Goal: Complete application form

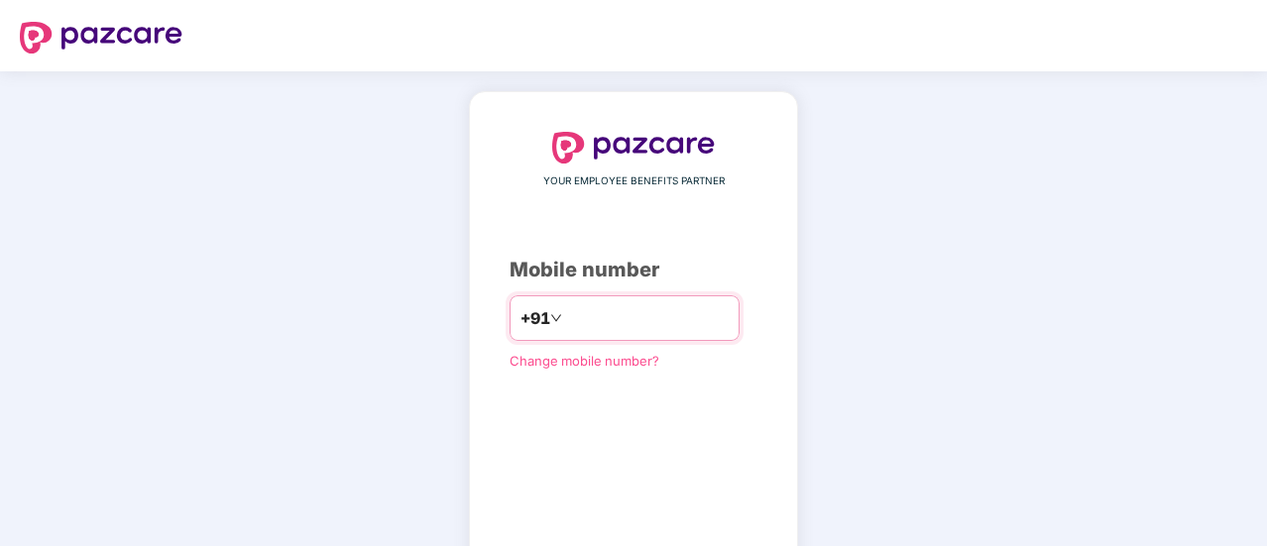
type input "*"
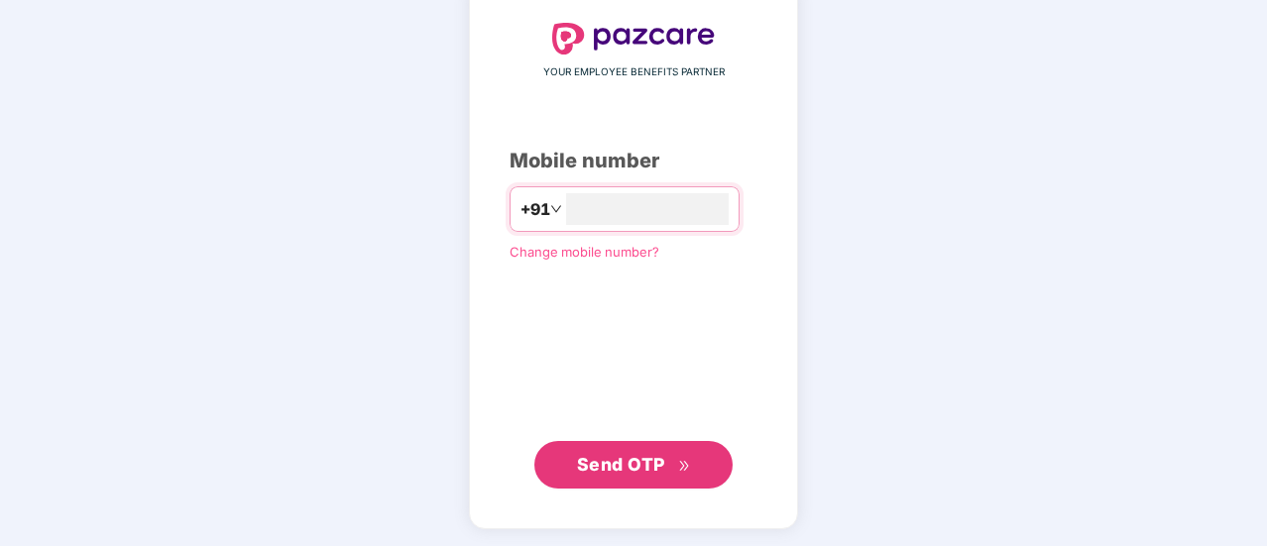
type input "**********"
click at [643, 478] on button "Send OTP" at bounding box center [633, 463] width 198 height 48
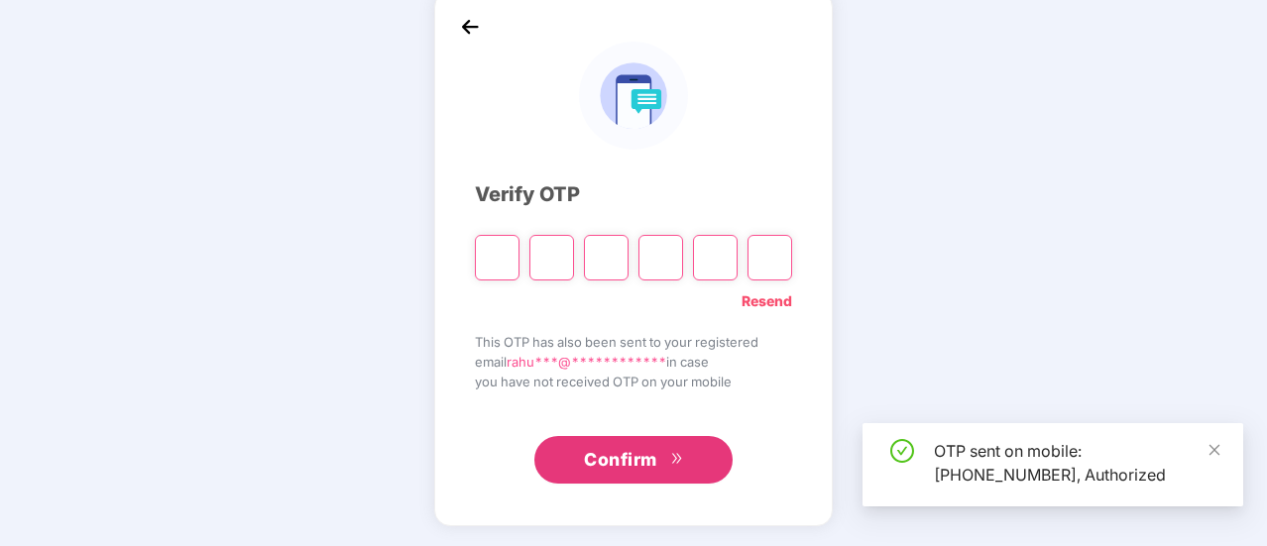
scroll to position [99, 0]
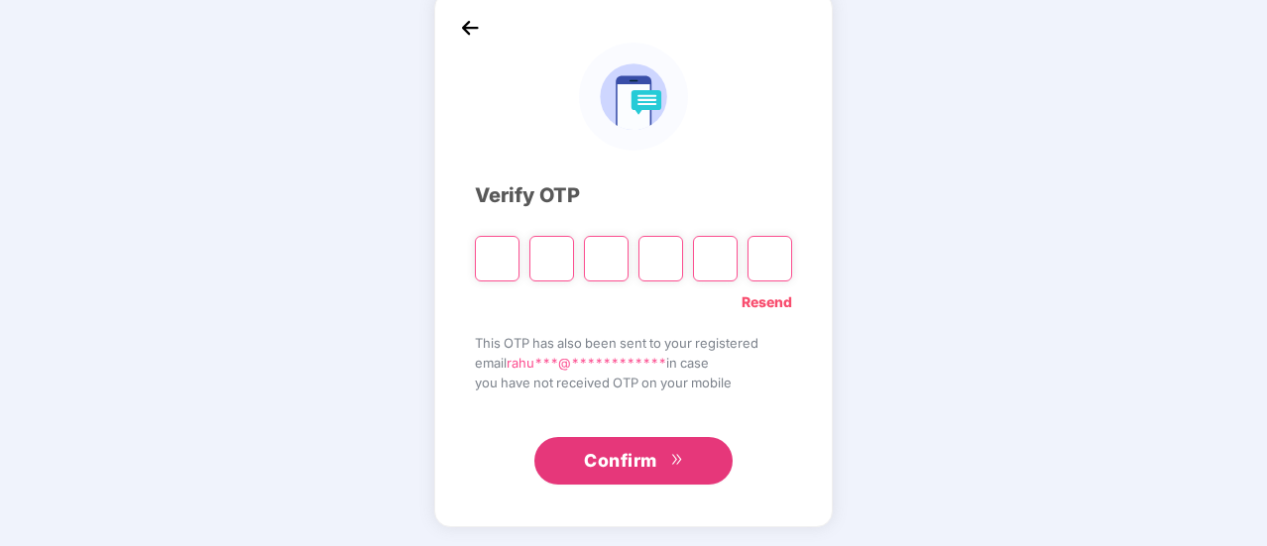
type input "*"
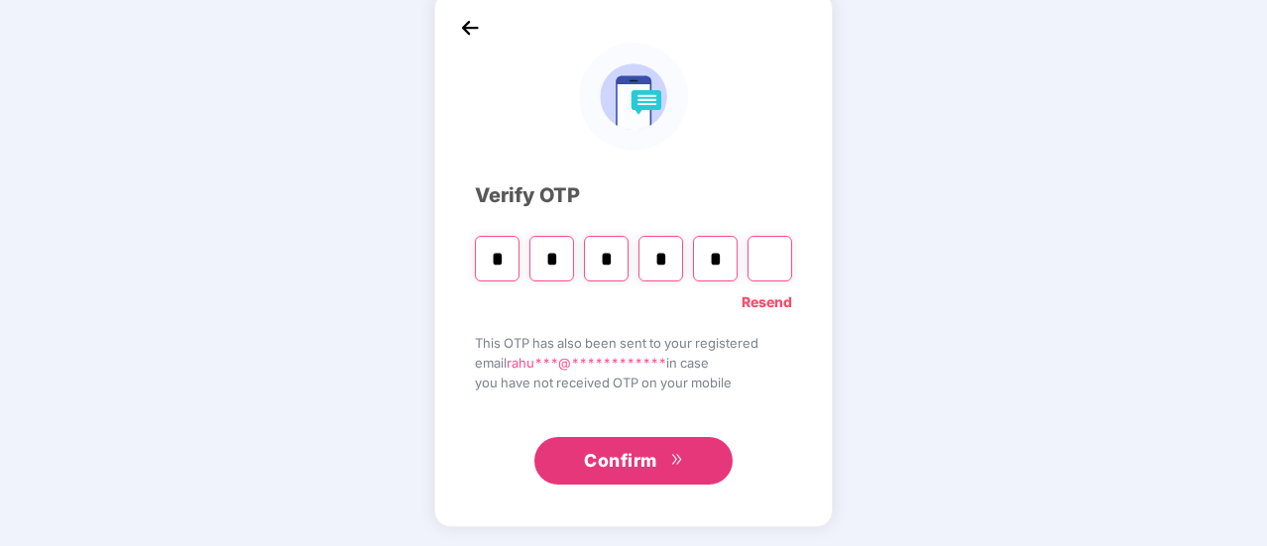
type input "*"
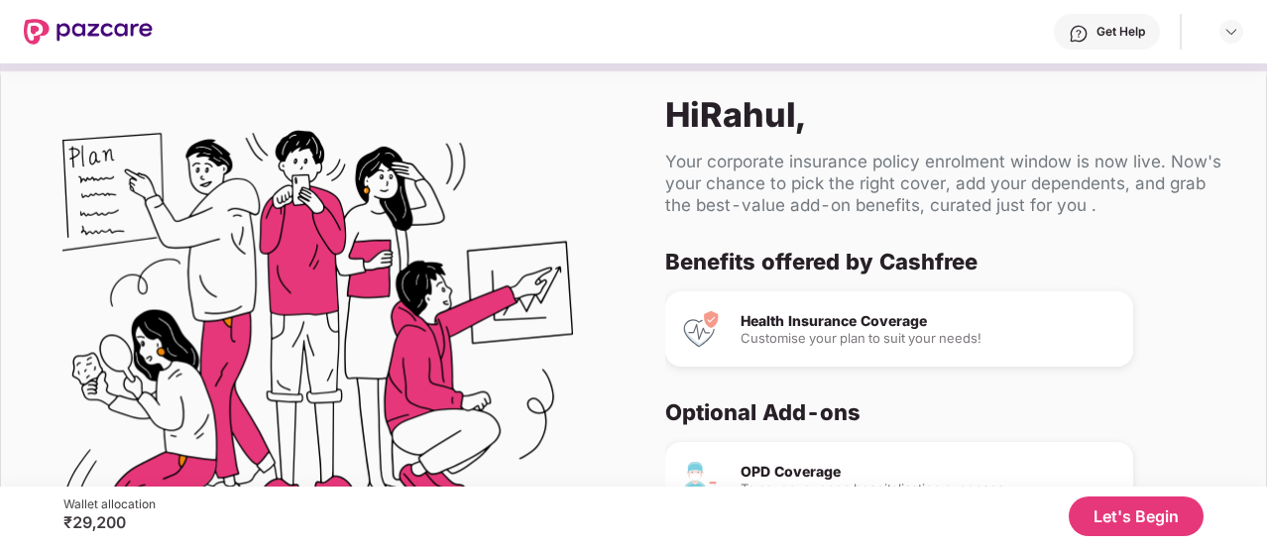
scroll to position [121, 0]
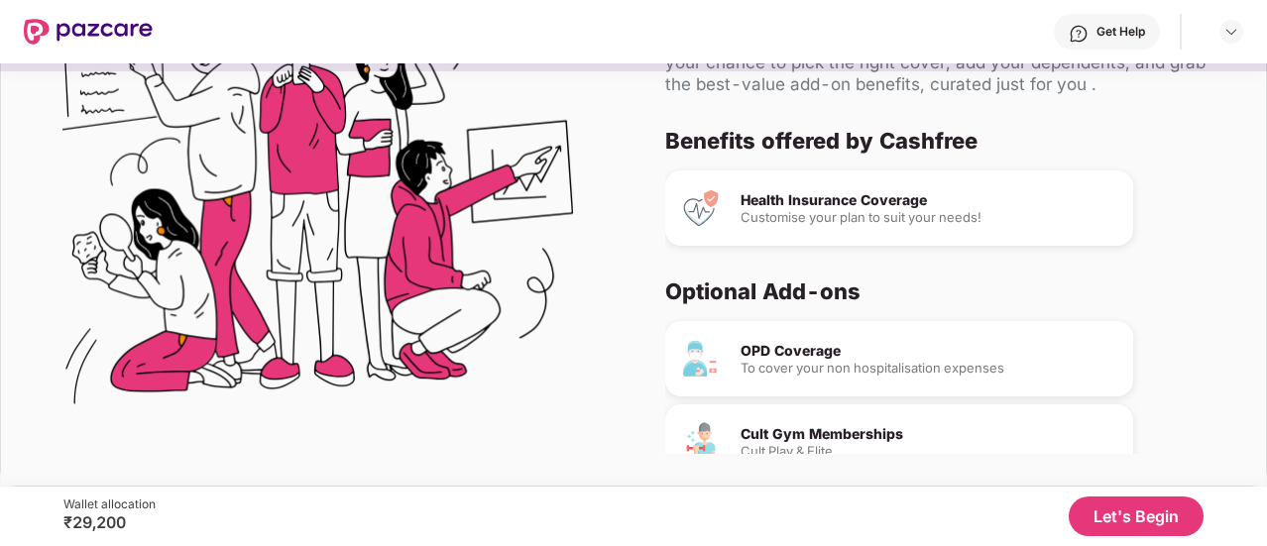
click at [1138, 524] on button "Let's Begin" at bounding box center [1136, 517] width 135 height 40
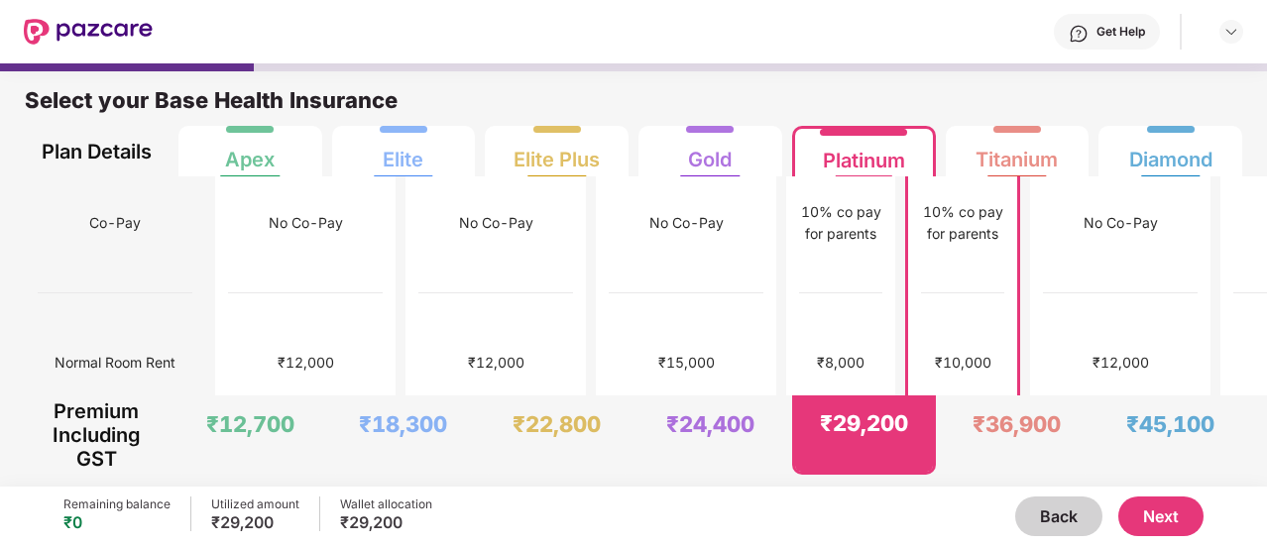
scroll to position [0, 0]
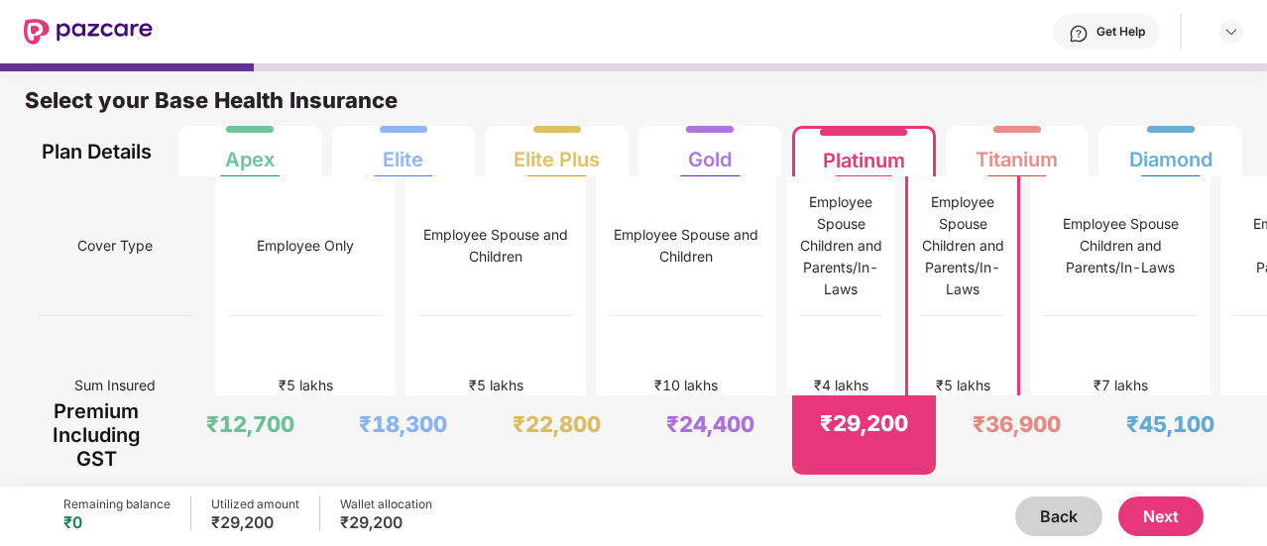
click at [1182, 512] on button "Next" at bounding box center [1160, 517] width 85 height 40
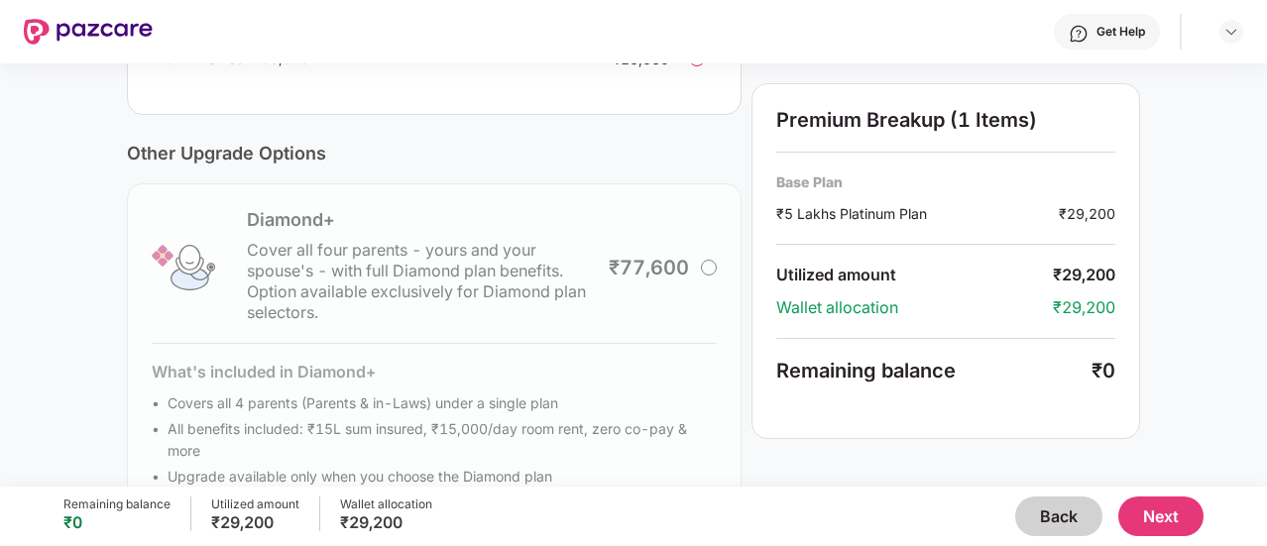
scroll to position [752, 0]
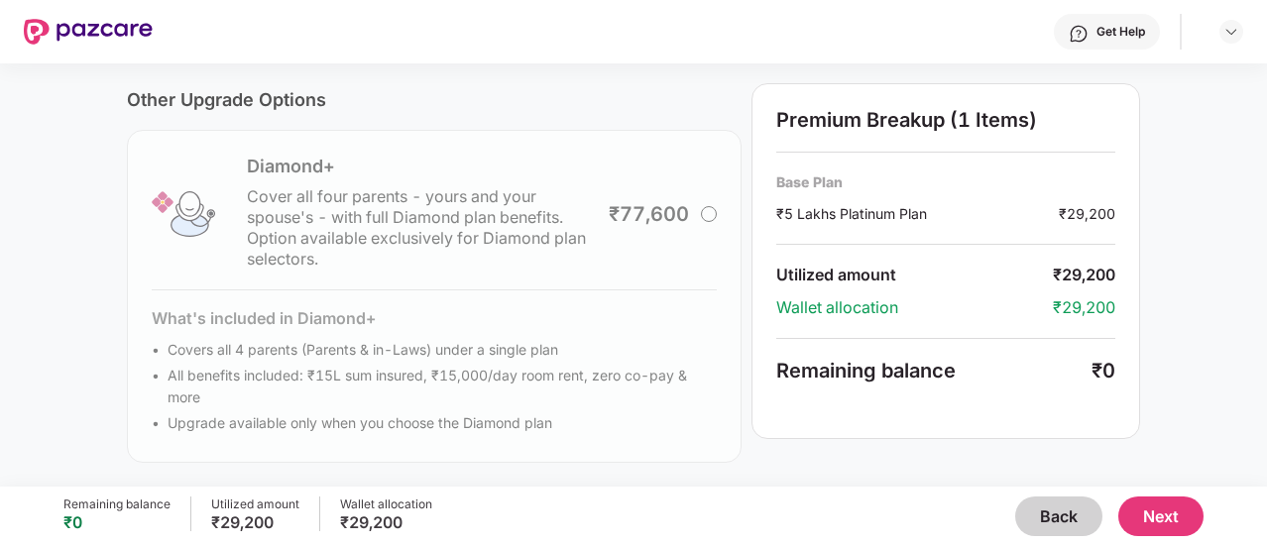
click at [1171, 507] on button "Next" at bounding box center [1160, 517] width 85 height 40
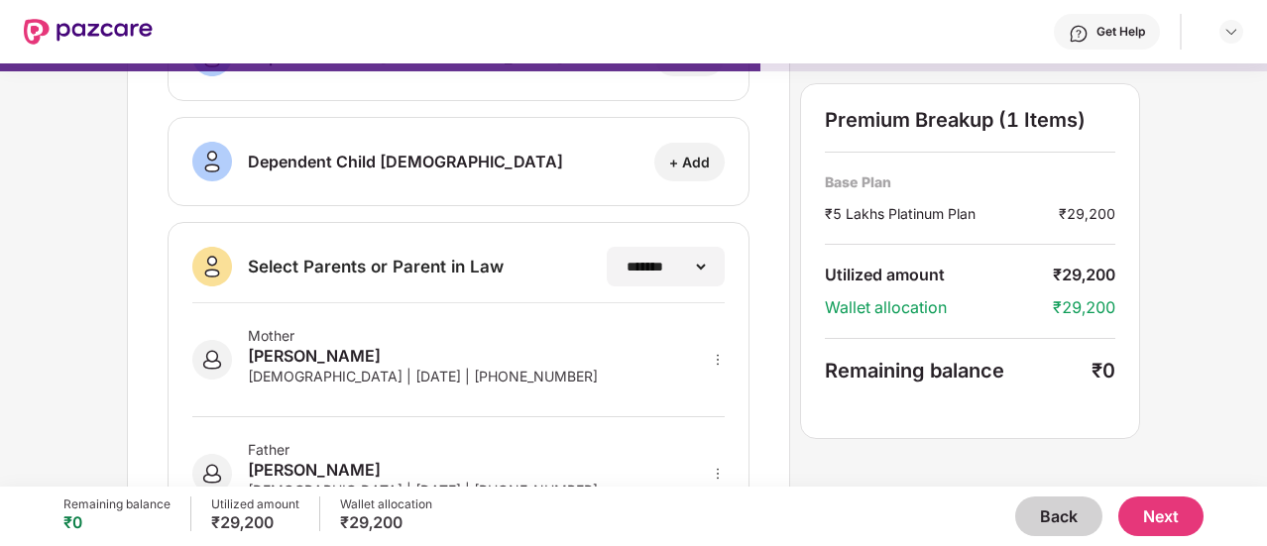
scroll to position [478, 0]
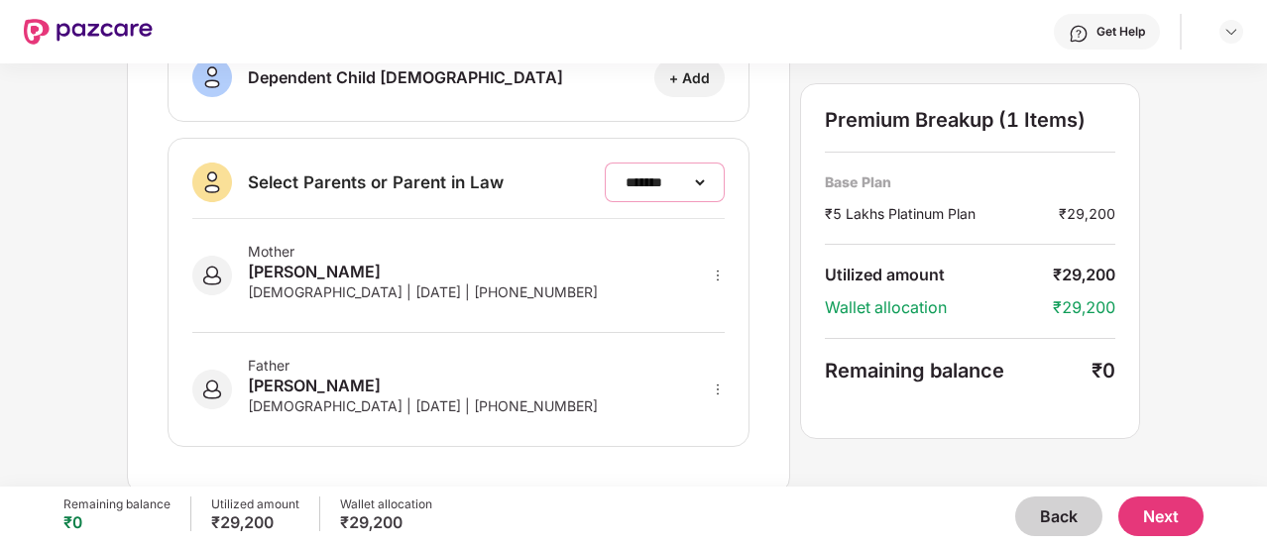
click at [703, 179] on select "**********" at bounding box center [665, 183] width 86 height 16
click at [743, 200] on div "**********" at bounding box center [459, 292] width 582 height 309
click at [710, 276] on div "Mother [PERSON_NAME] [DEMOGRAPHIC_DATA] | [DATE] | [PHONE_NUMBER]" at bounding box center [458, 276] width 532 height 114
click at [719, 269] on icon "more" at bounding box center [718, 276] width 14 height 14
click at [784, 285] on div "**********" at bounding box center [458, 48] width 663 height 890
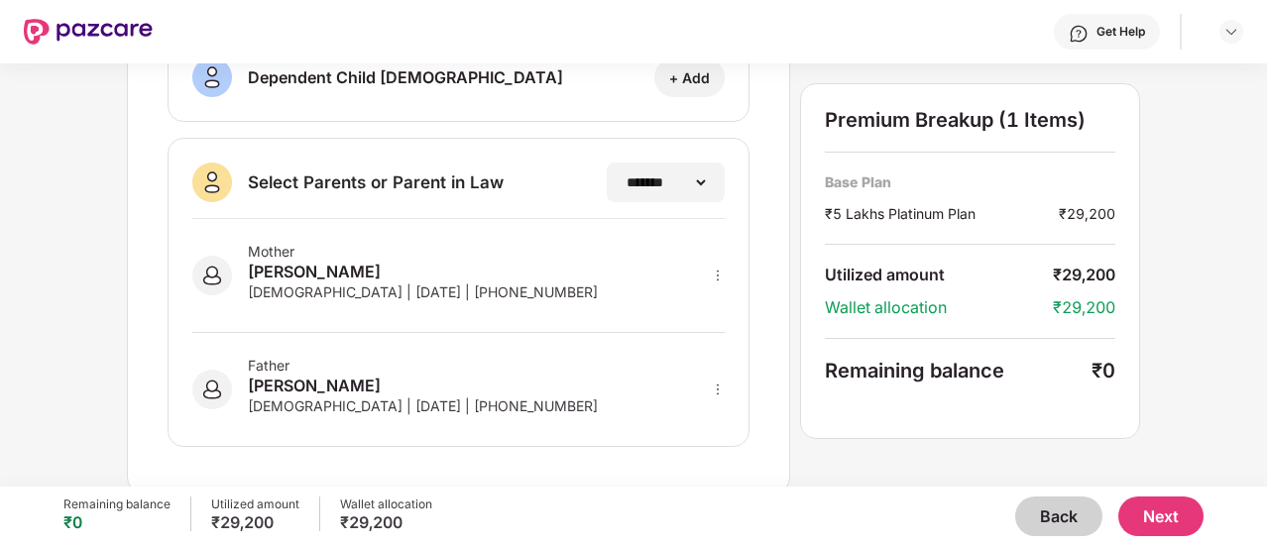
click at [1170, 505] on button "Next" at bounding box center [1160, 517] width 85 height 40
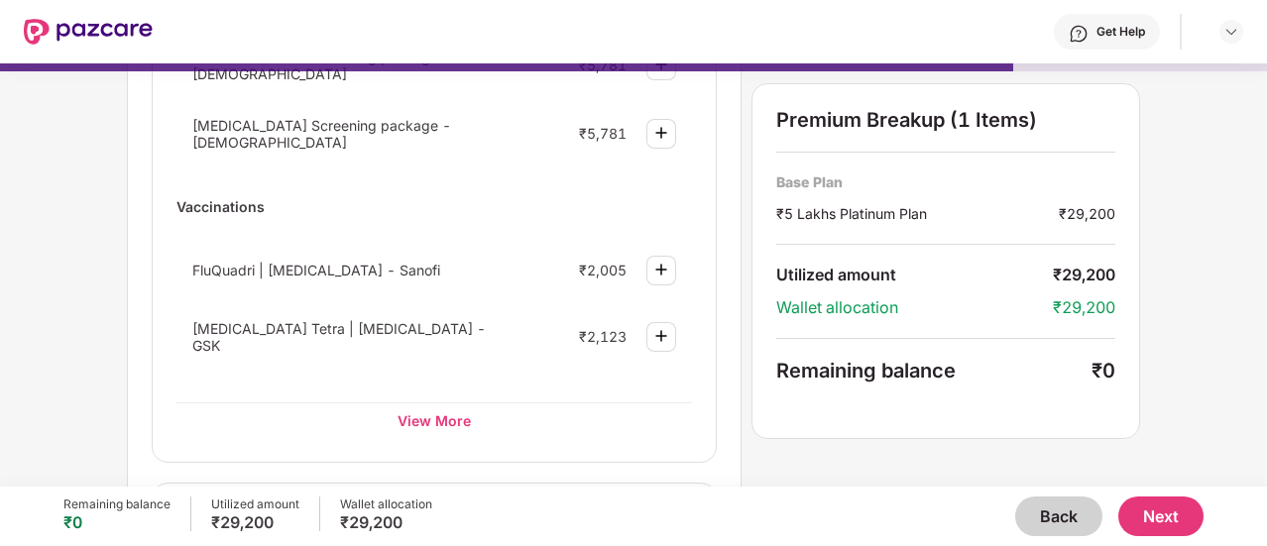
scroll to position [346, 0]
click at [434, 407] on div "View More" at bounding box center [434, 419] width 516 height 36
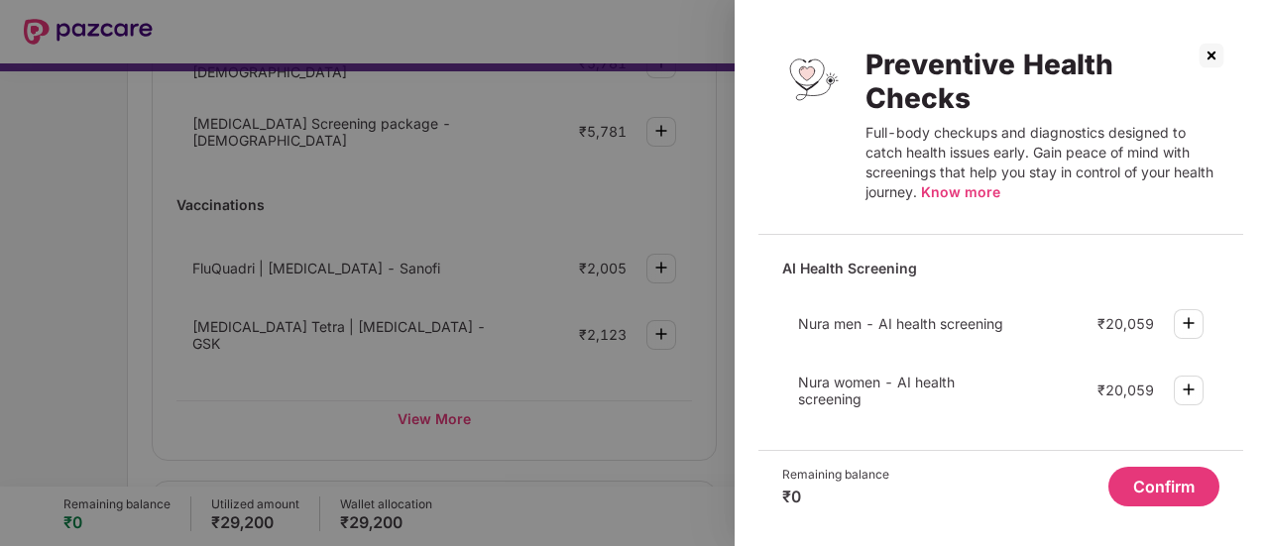
click at [1211, 56] on img at bounding box center [1212, 56] width 32 height 32
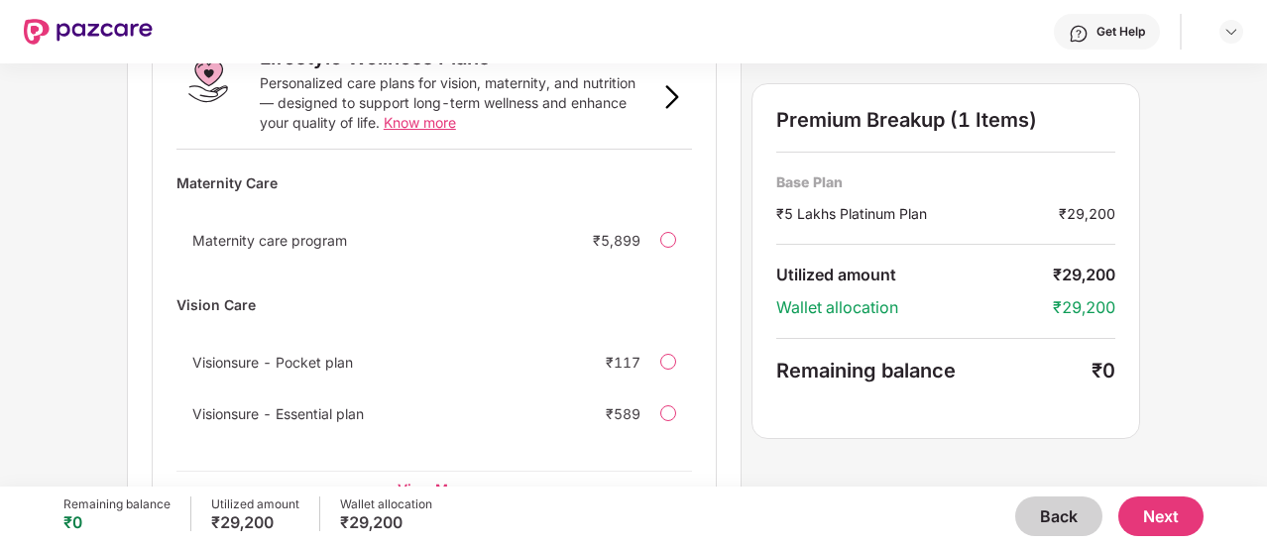
scroll to position [1441, 0]
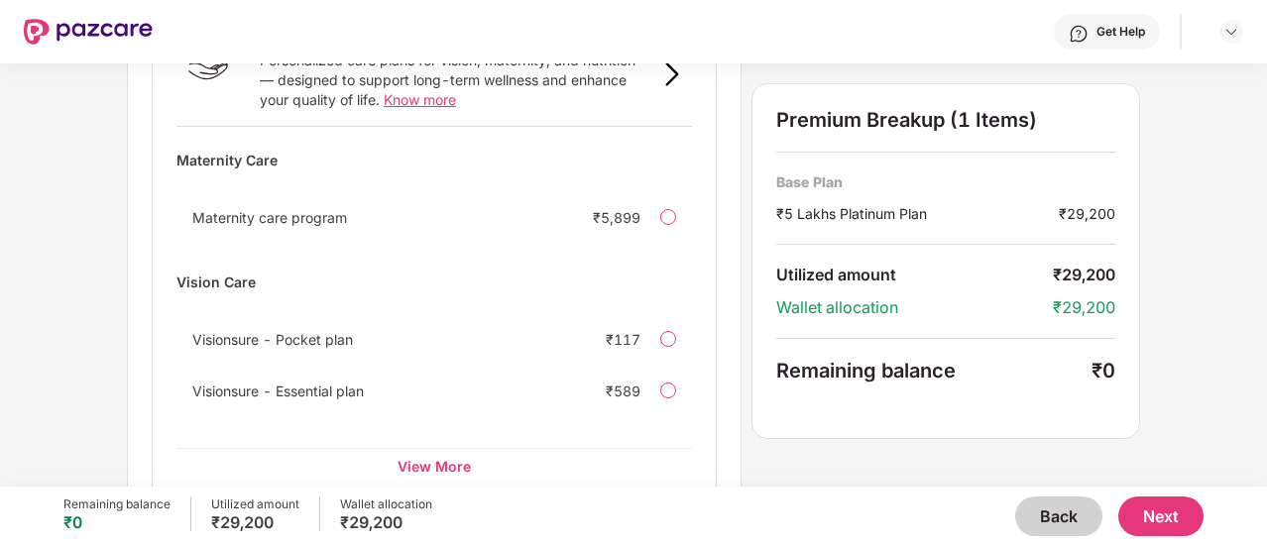
click at [1176, 507] on button "Next" at bounding box center [1160, 517] width 85 height 40
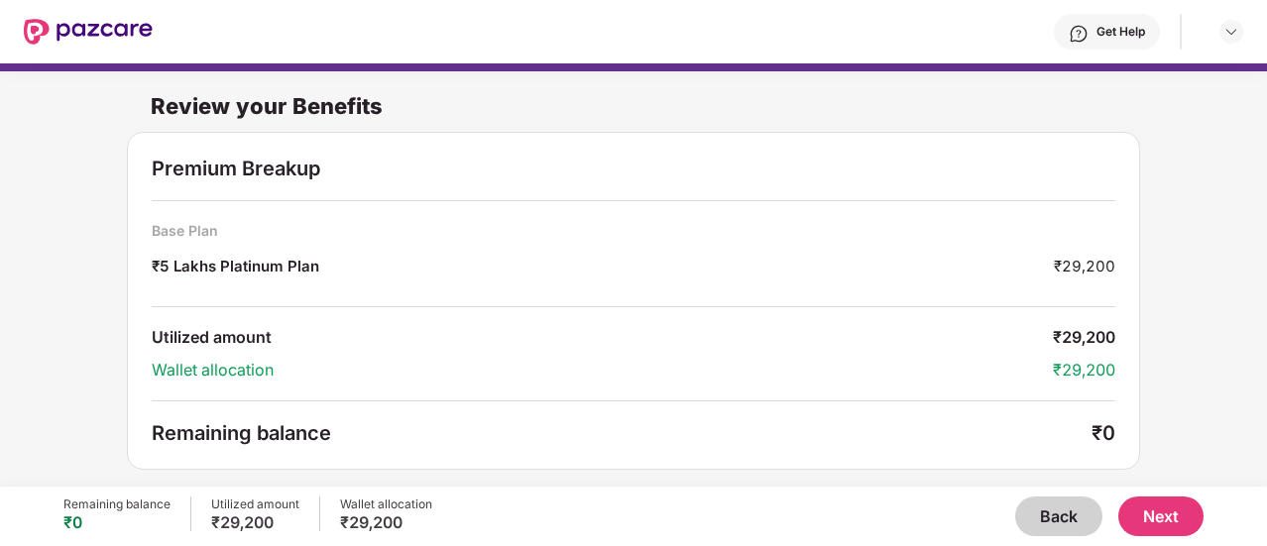
scroll to position [2, 0]
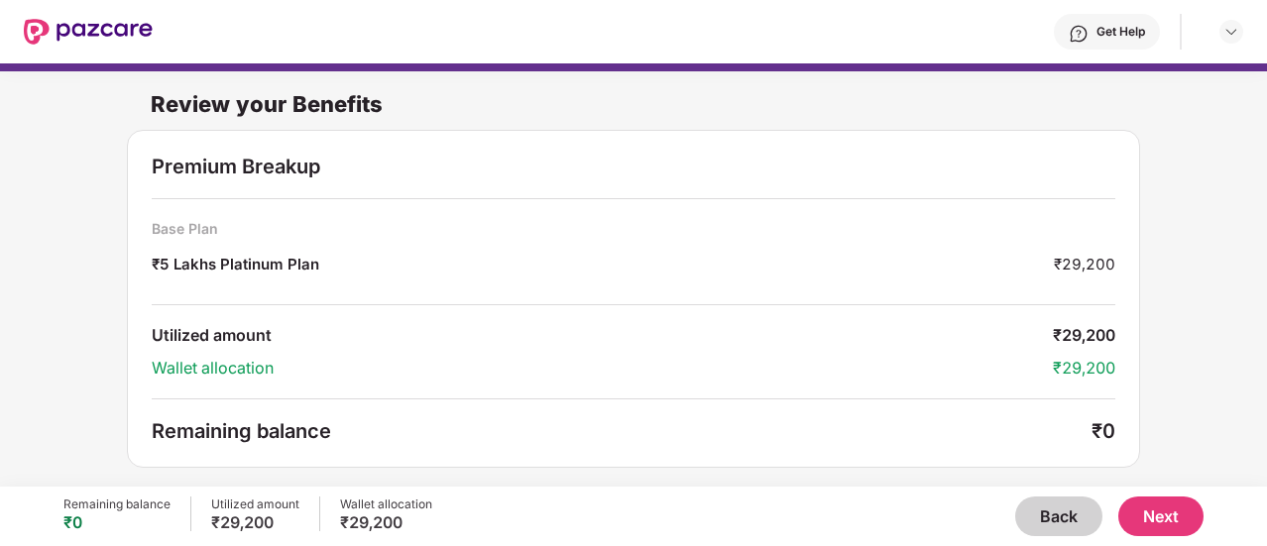
click at [1176, 519] on button "Next" at bounding box center [1160, 517] width 85 height 40
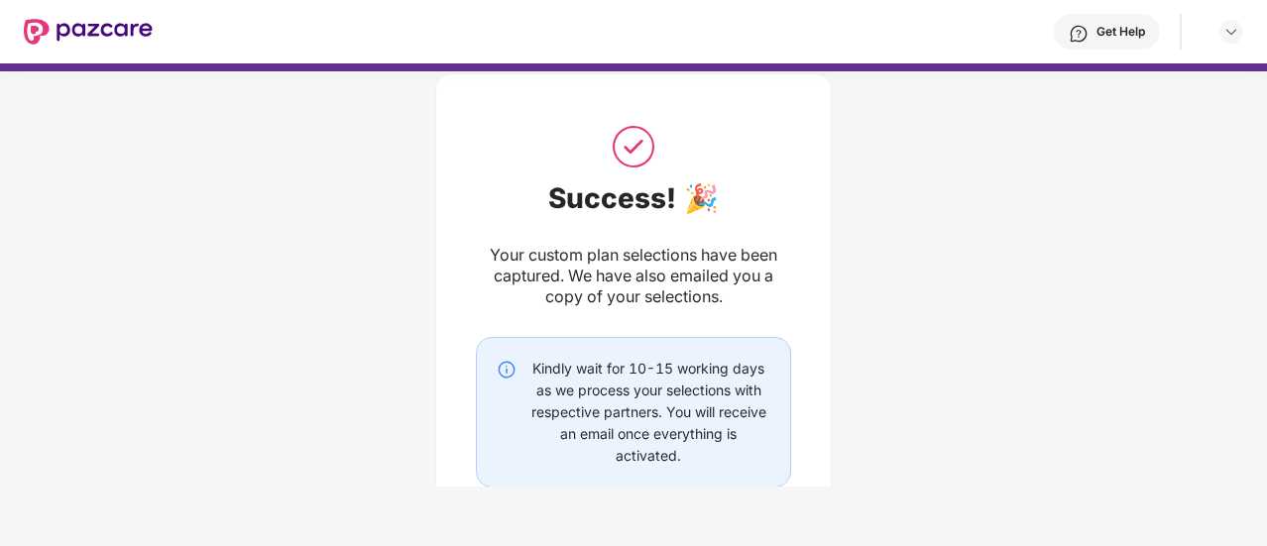
scroll to position [167, 0]
